Goal: Transaction & Acquisition: Purchase product/service

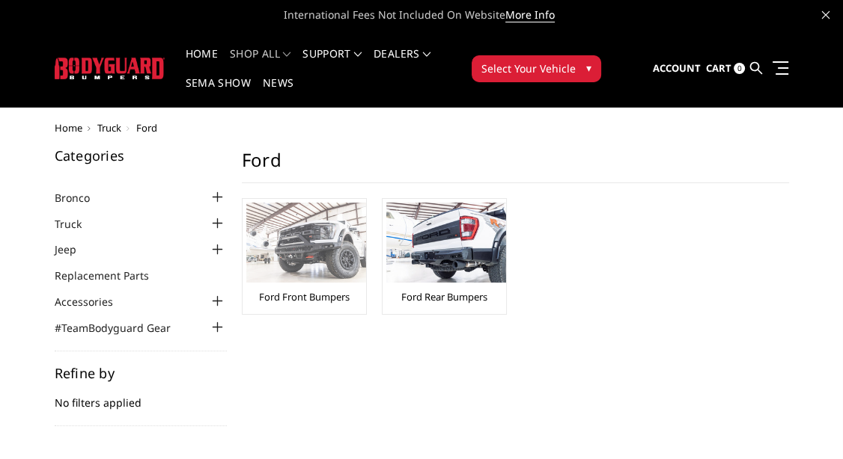
click at [282, 252] on img at bounding box center [306, 243] width 120 height 80
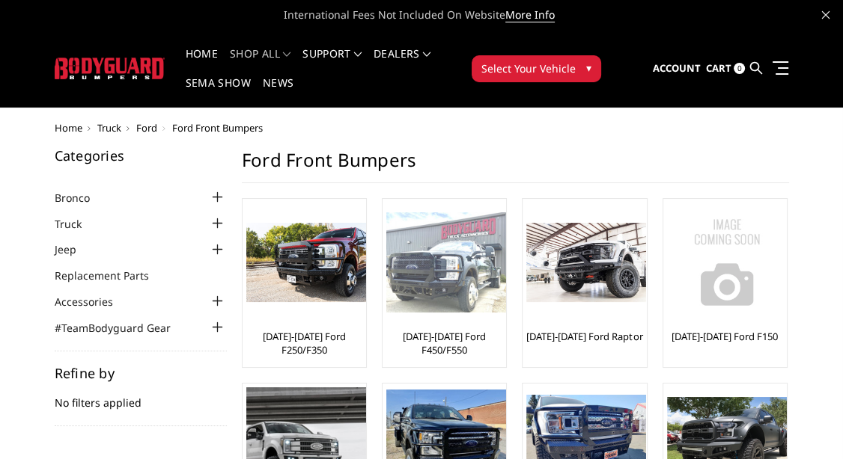
click at [425, 301] on img at bounding box center [446, 263] width 120 height 101
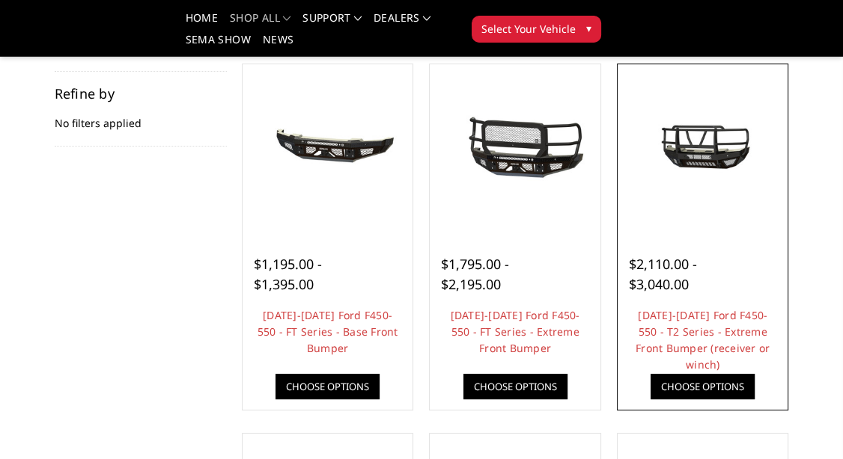
scroll to position [157, 0]
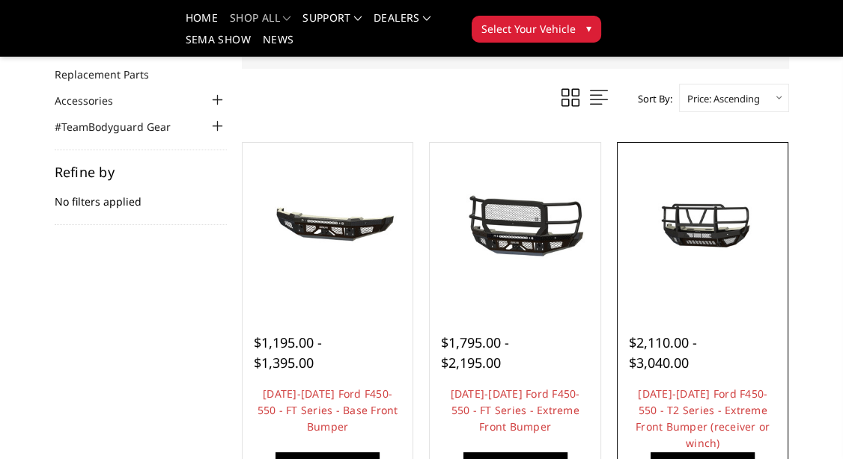
click at [701, 232] on img at bounding box center [702, 228] width 163 height 91
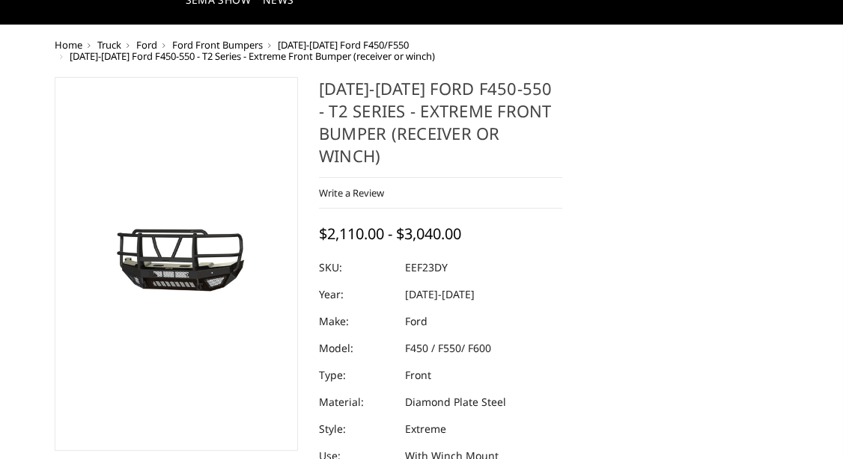
scroll to position [314, 0]
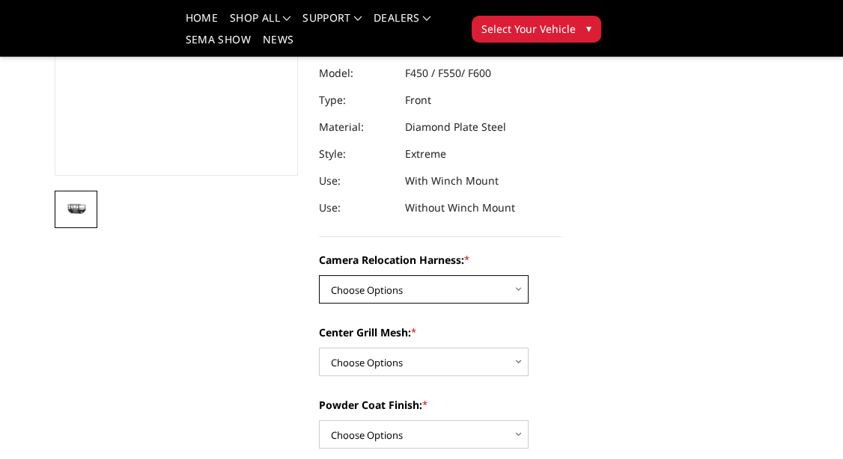
click at [319, 275] on select "Choose Options Without camera harness With camera harness" at bounding box center [424, 289] width 210 height 28
select select "3764"
click option "With camera harness" at bounding box center [0, 0] width 0 height 0
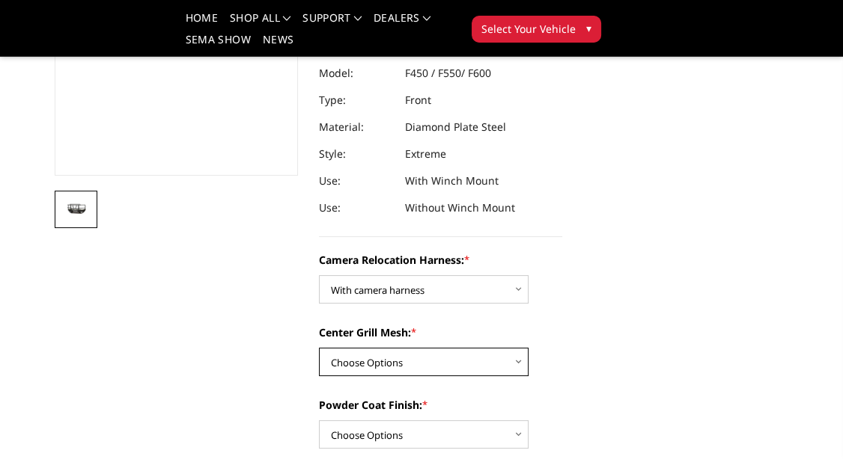
click at [319, 348] on select "Choose Options Without expanded metal With expanded metal" at bounding box center [424, 362] width 210 height 28
select select "3763"
click option "Without expanded metal" at bounding box center [0, 0] width 0 height 0
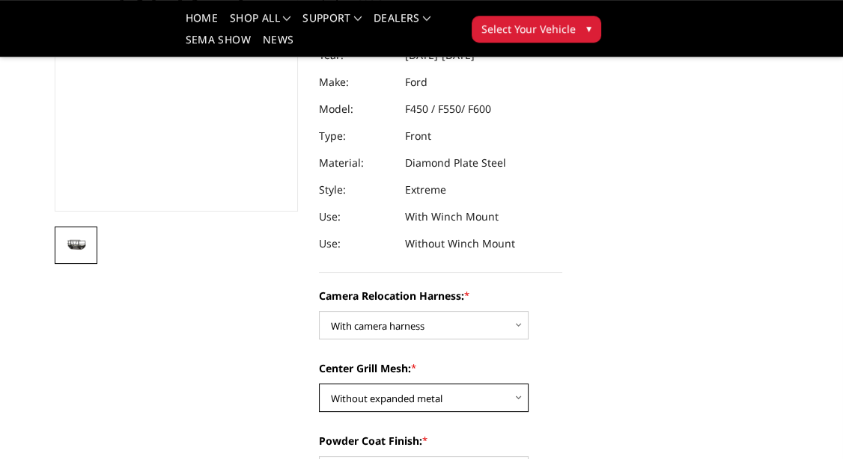
scroll to position [393, 0]
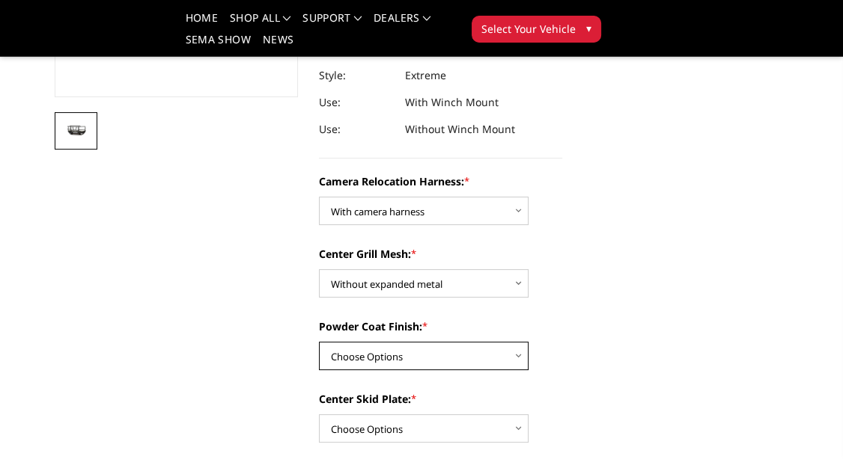
click at [319, 342] on select "Choose Options Textured Black Powder Coat Gloss Black Powder Coat Bare Metal" at bounding box center [424, 356] width 210 height 28
select select "3760"
click option "Gloss Black Powder Coat" at bounding box center [0, 0] width 0 height 0
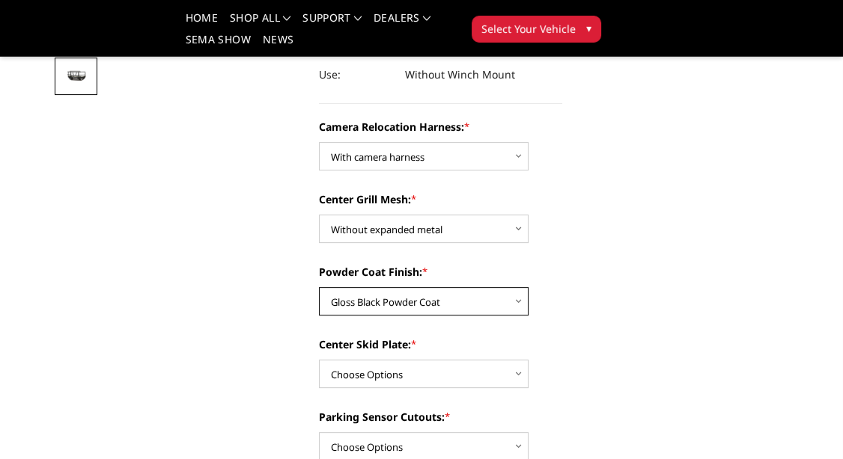
scroll to position [471, 0]
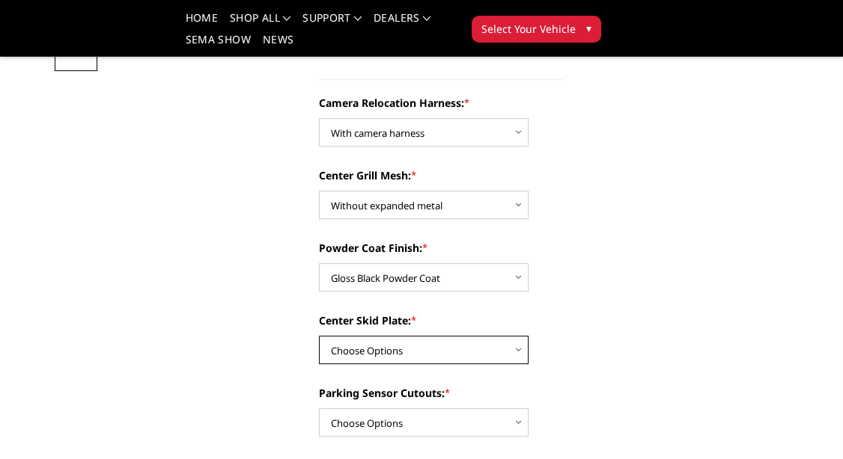
click at [319, 336] on select "Choose Options Winch Mount Skid Plate Standard Skid Plate (included) 2" Receive…" at bounding box center [424, 350] width 210 height 28
select select "3758"
click option "Winch Mount Skid Plate" at bounding box center [0, 0] width 0 height 0
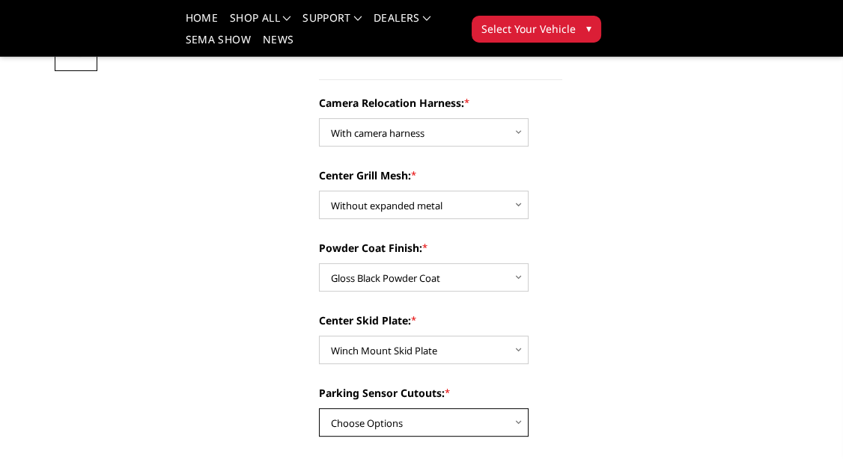
click at [319, 409] on select "Choose Options Yes - With Parking Sensor Cutouts" at bounding box center [424, 423] width 210 height 28
select select "3755"
click option "Yes - With Parking Sensor Cutouts" at bounding box center [0, 0] width 0 height 0
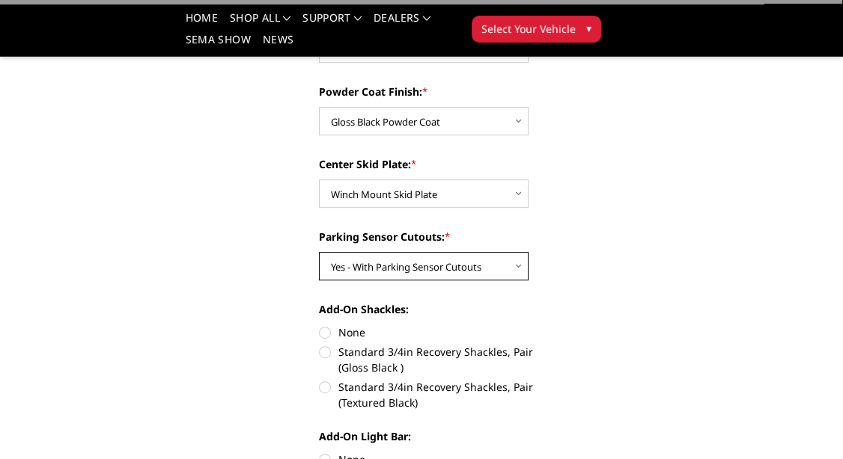
scroll to position [629, 0]
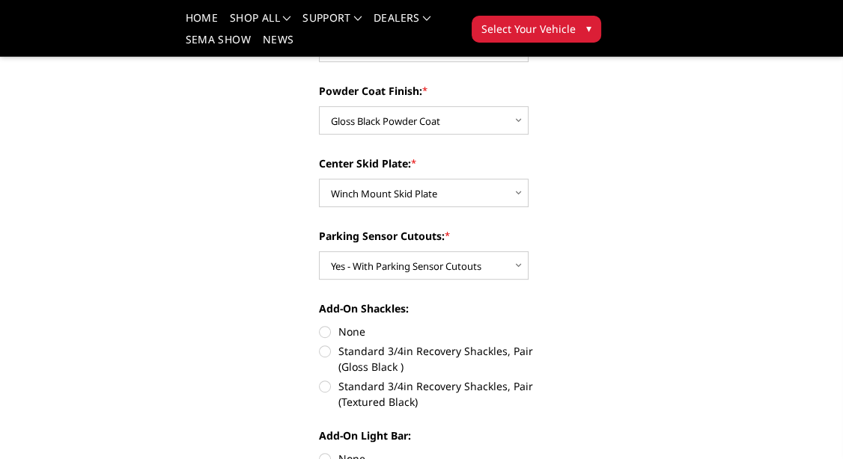
click at [324, 379] on label "Standard 3/4in Recovery Shackles, Pair (Textured Black)" at bounding box center [440, 394] width 243 height 31
click at [562, 344] on input "Standard 3/4in Recovery Shackles, Pair (Textured Black)" at bounding box center [562, 343] width 1 height 1
radio input "true"
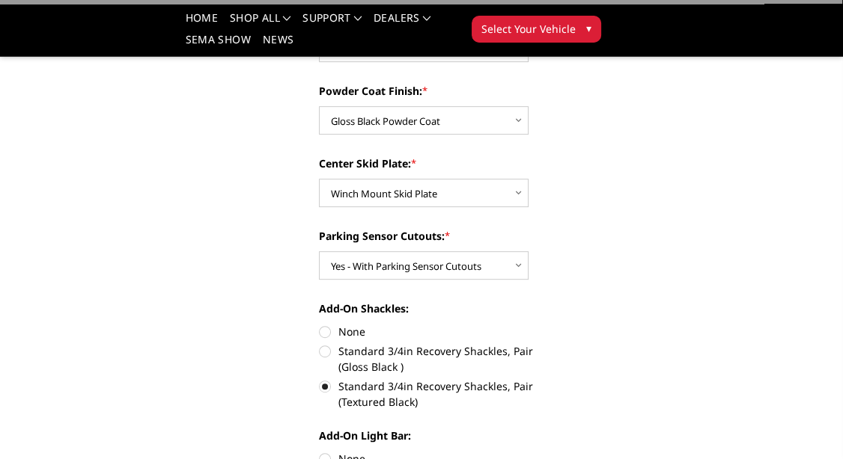
scroll to position [786, 0]
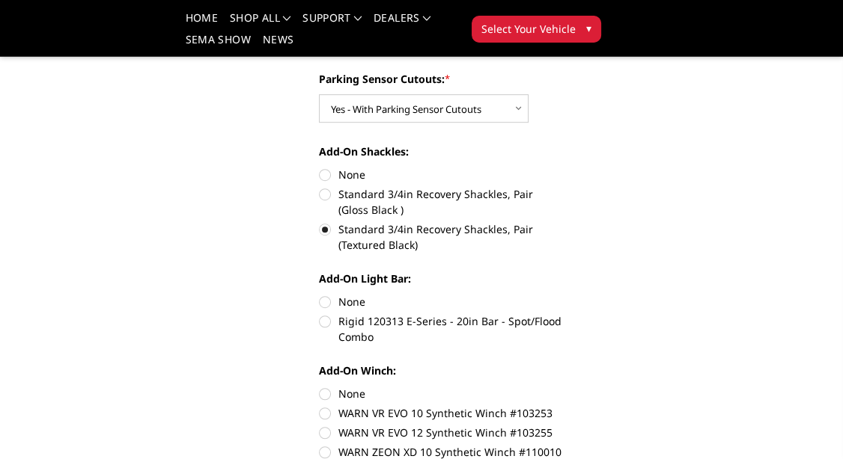
click at [324, 317] on label "Rigid 120313 E-Series - 20in Bar - Spot/Flood Combo" at bounding box center [440, 329] width 243 height 31
click at [562, 295] on input "Rigid 120313 E-Series - 20in Bar - Spot/Flood Combo" at bounding box center [562, 294] width 1 height 1
radio input "true"
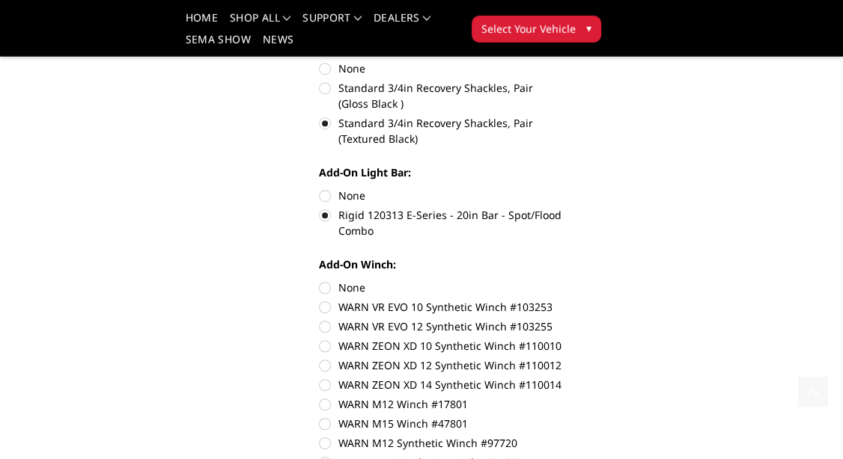
scroll to position [943, 0]
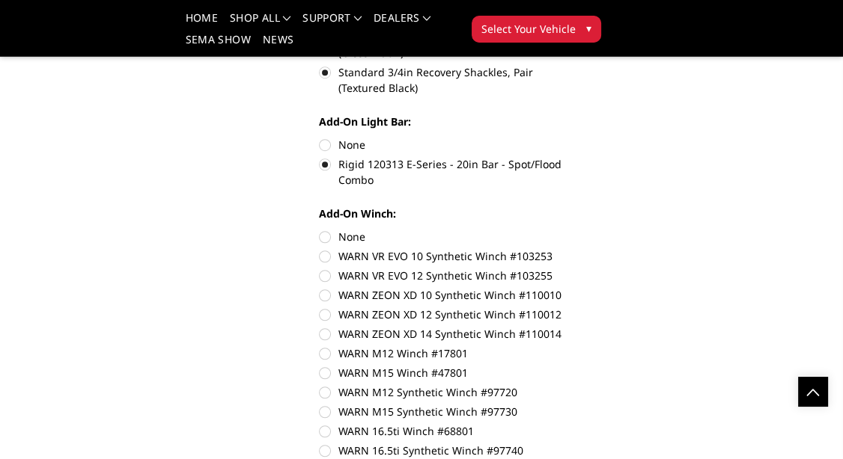
click at [325, 328] on label "WARN ZEON XD 14 Synthetic Winch #110014" at bounding box center [440, 334] width 243 height 16
click at [562, 308] on input "WARN ZEON XD 14 Synthetic Winch #110014" at bounding box center [562, 307] width 1 height 1
radio input "true"
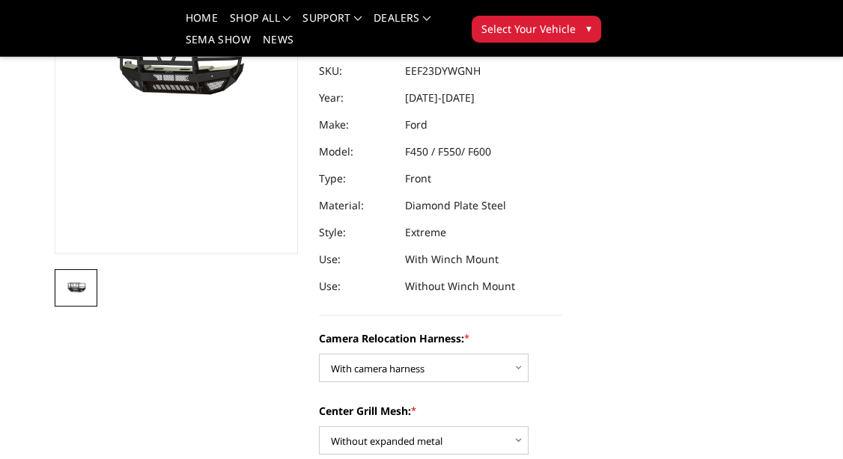
scroll to position [0, 0]
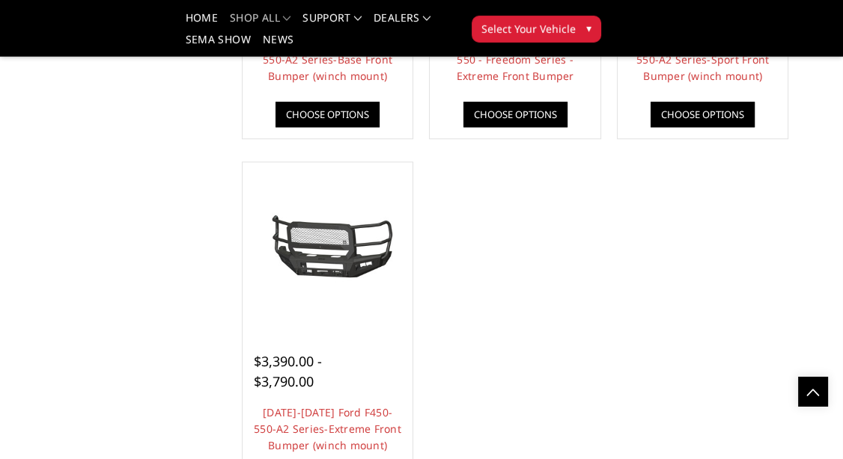
scroll to position [1257, 0]
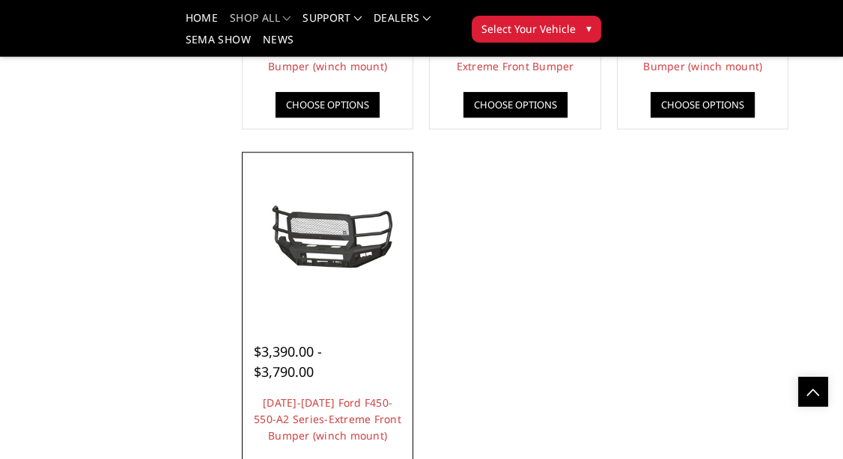
click at [351, 252] on img at bounding box center [327, 237] width 163 height 76
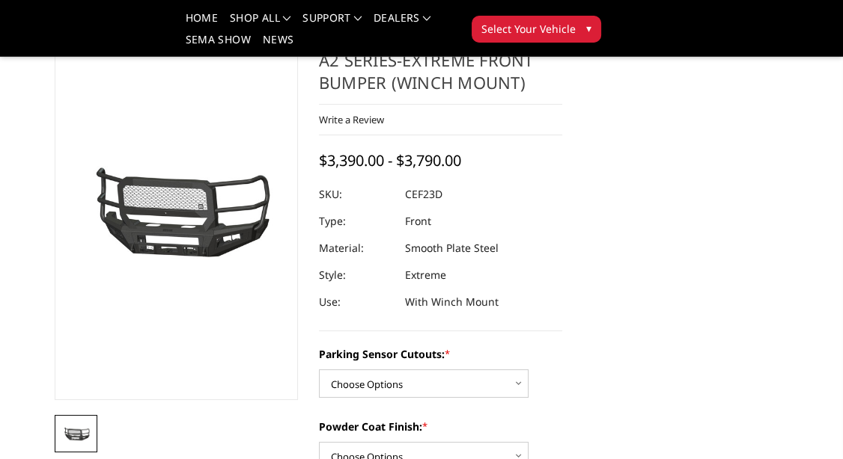
scroll to position [157, 0]
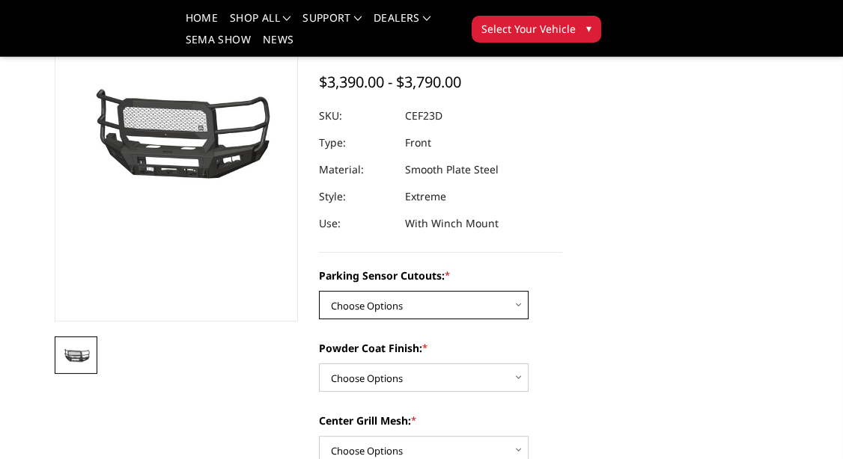
click at [319, 291] on select "Choose Options No-Without Parking Sensor Cutouts Yes-With Parking Sensor Cutouts" at bounding box center [424, 305] width 210 height 28
select select "2429"
click option "Yes-With Parking Sensor Cutouts" at bounding box center [0, 0] width 0 height 0
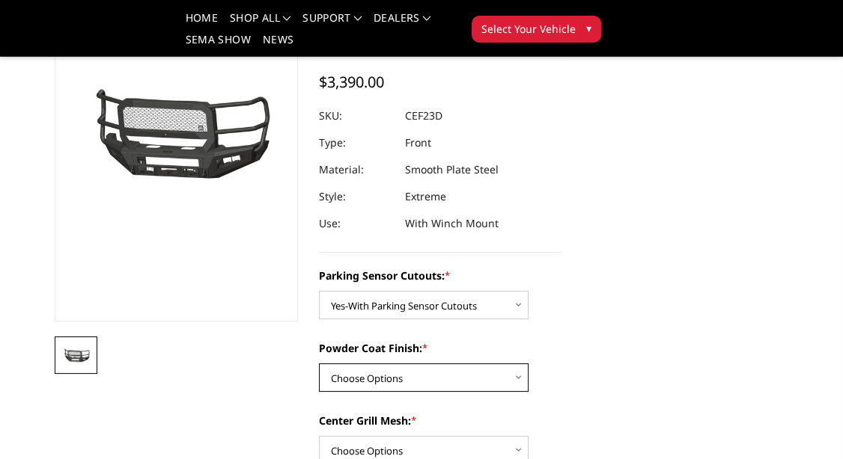
click at [319, 364] on select "Choose Options Bare Metal Textured Black Powder Coat" at bounding box center [424, 378] width 210 height 28
select select "2431"
click option "Textured Black Powder Coat" at bounding box center [0, 0] width 0 height 0
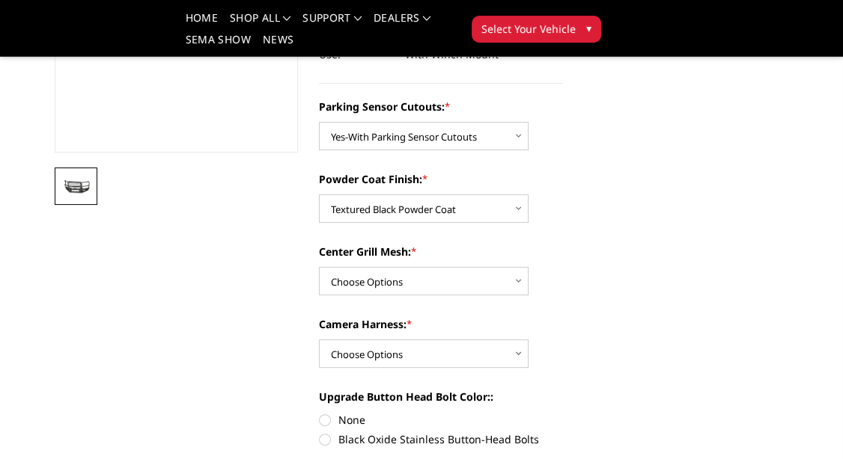
scroll to position [393, 0]
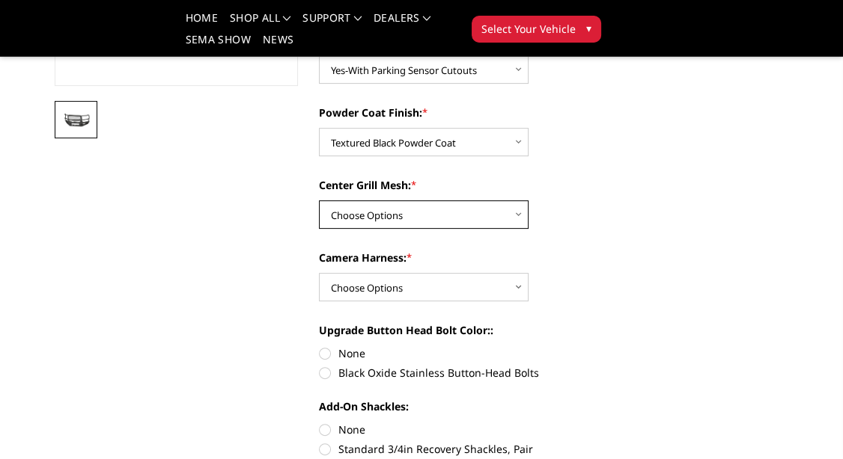
click at [319, 201] on select "Choose Options With Center Grill Mesh Without Center Grill Mesh" at bounding box center [424, 215] width 210 height 28
select select "2433"
click option "Without Center Grill Mesh" at bounding box center [0, 0] width 0 height 0
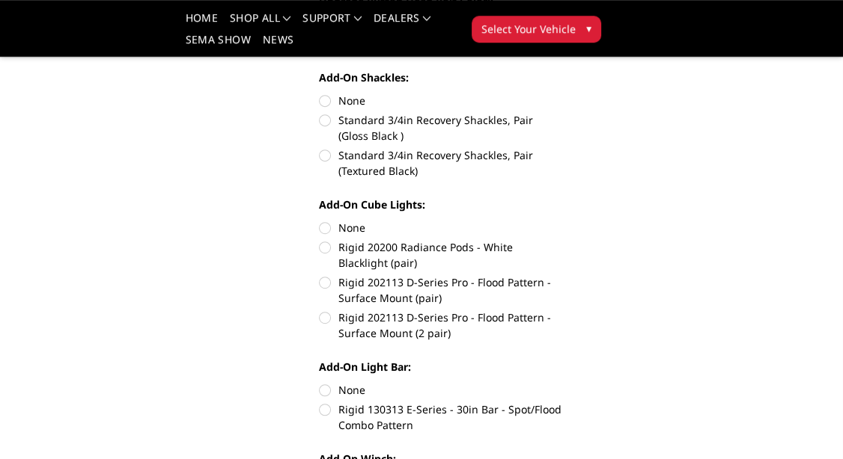
scroll to position [786, 0]
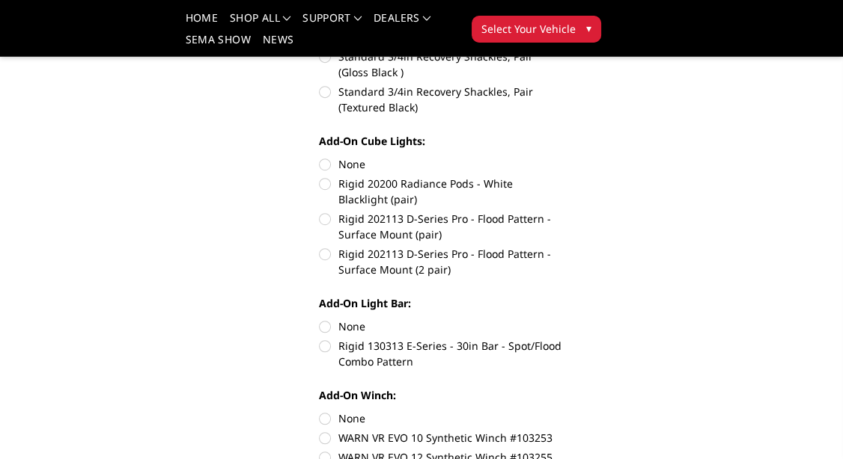
click at [332, 349] on label "Rigid 130313 E-Series - 30in Bar - Spot/Flood Combo Pattern" at bounding box center [440, 353] width 243 height 31
click at [562, 320] on input "Rigid 130313 E-Series - 30in Bar - Spot/Flood Combo Pattern" at bounding box center [562, 319] width 1 height 1
radio input "true"
click at [325, 255] on label "Rigid 202113 D-Series Pro - Flood Pattern - Surface Mount (2 pair)" at bounding box center [440, 261] width 243 height 31
click at [562, 212] on input "Rigid 202113 D-Series Pro - Flood Pattern - Surface Mount (2 pair)" at bounding box center [562, 211] width 1 height 1
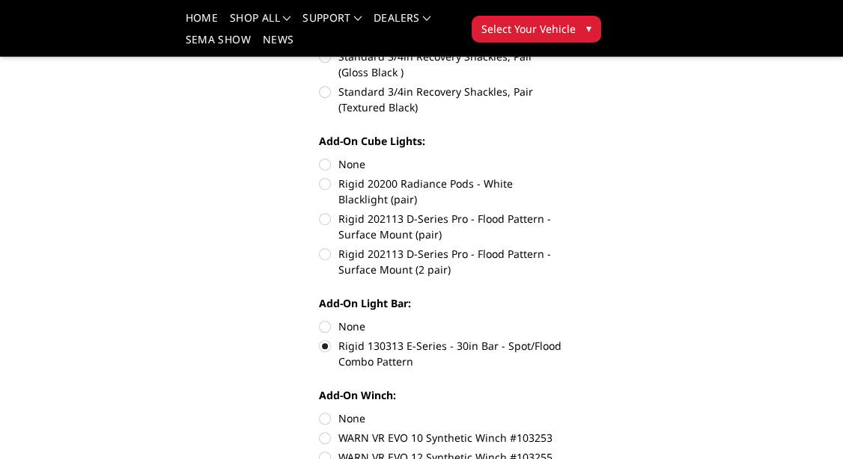
radio input "true"
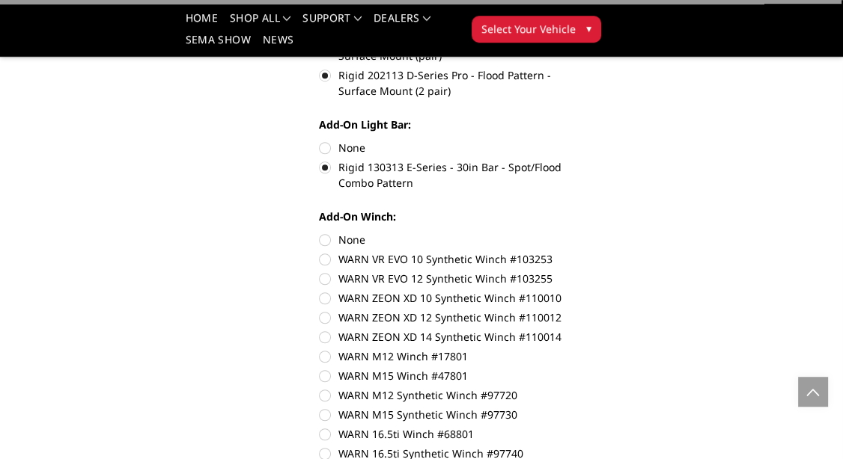
scroll to position [1021, 0]
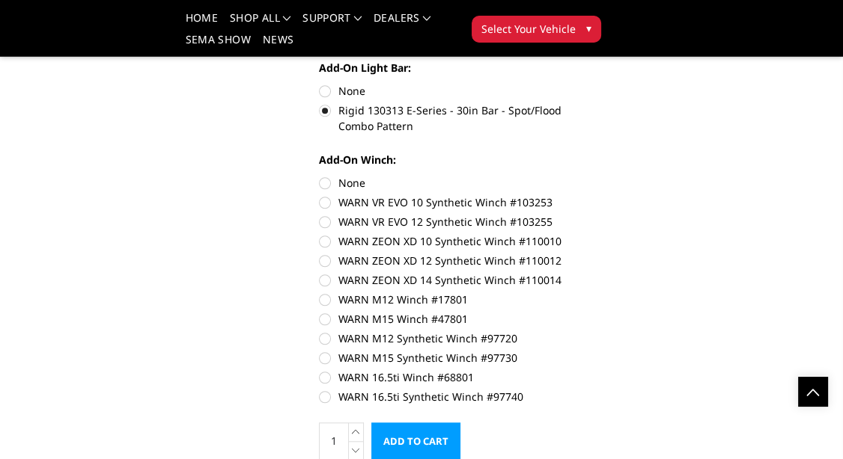
click at [328, 282] on label "WARN ZEON XD 14 Synthetic Winch #110014" at bounding box center [440, 280] width 243 height 16
click at [562, 254] on input "WARN ZEON XD 14 Synthetic Winch #110014" at bounding box center [562, 253] width 1 height 1
radio input "true"
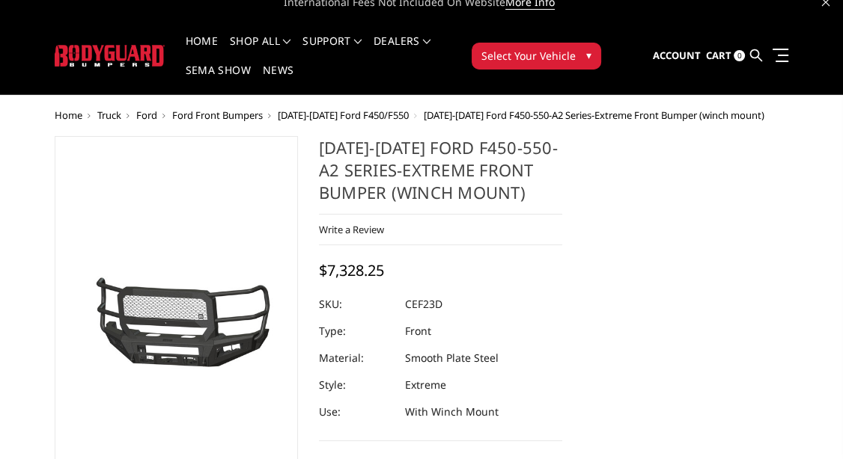
scroll to position [0, 0]
